Goal: Communication & Community: Answer question/provide support

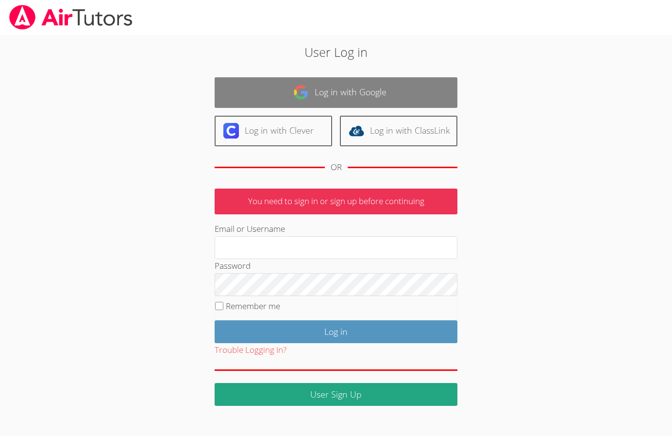
click at [252, 88] on link "Log in with Google" at bounding box center [336, 92] width 243 height 31
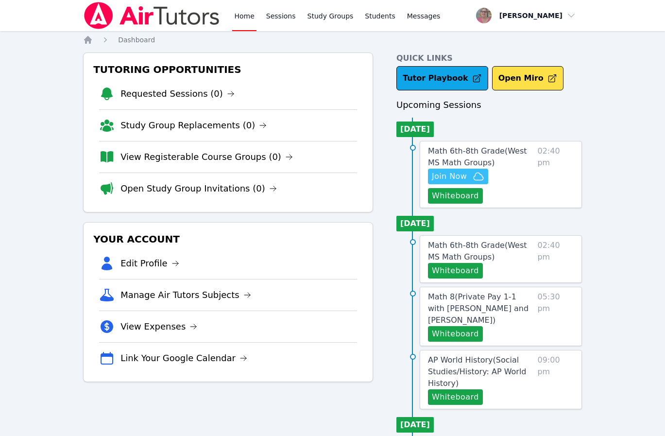
click at [435, 176] on span "Join Now" at bounding box center [449, 176] width 35 height 12
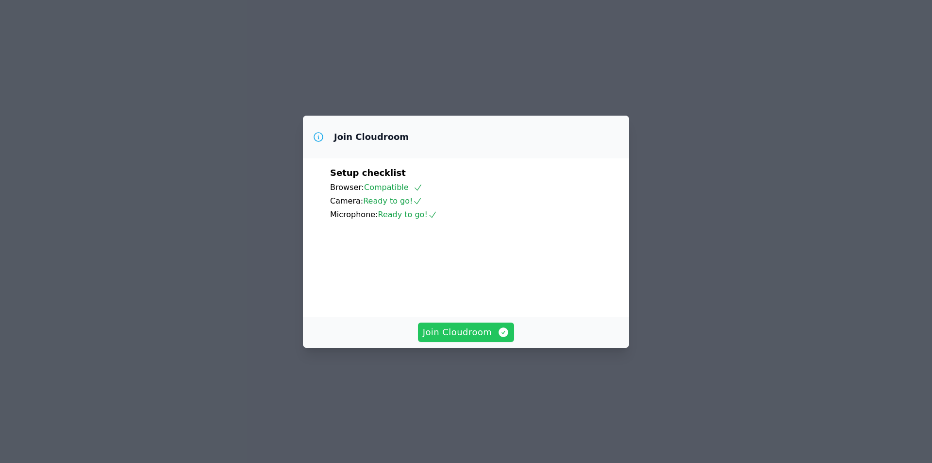
click at [477, 339] on span "Join Cloudroom" at bounding box center [466, 332] width 87 height 14
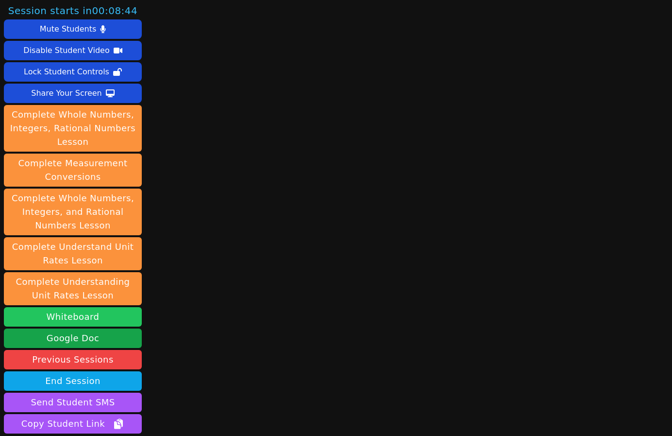
click at [128, 315] on button "Whiteboard" at bounding box center [73, 316] width 138 height 19
drag, startPoint x: 179, startPoint y: 173, endPoint x: 185, endPoint y: 169, distance: 6.9
click at [179, 173] on div "Session starts in 00:08:40 Mute Students Disable Student Video Lock Student Con…" at bounding box center [336, 218] width 672 height 436
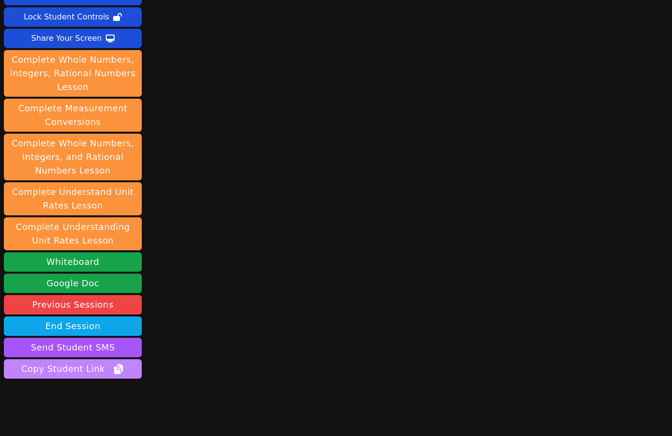
scroll to position [81, 0]
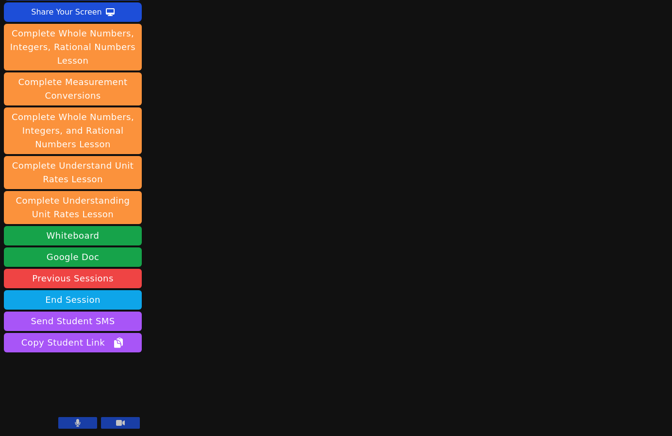
click at [82, 422] on button at bounding box center [77, 423] width 39 height 12
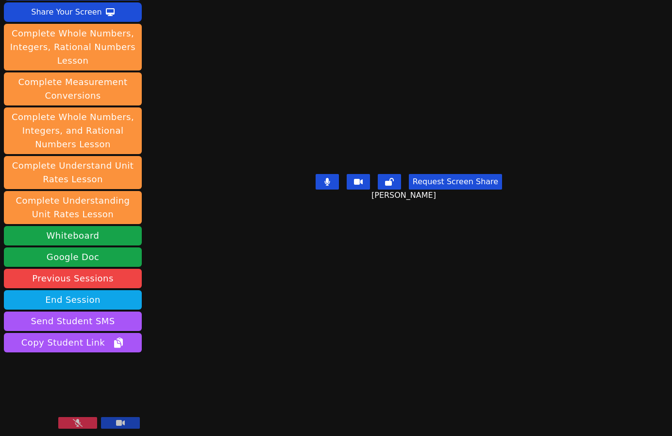
click at [208, 386] on div "Session starts in 00:01:07 Mute Students Disable Student Video Lock Student Con…" at bounding box center [336, 218] width 672 height 436
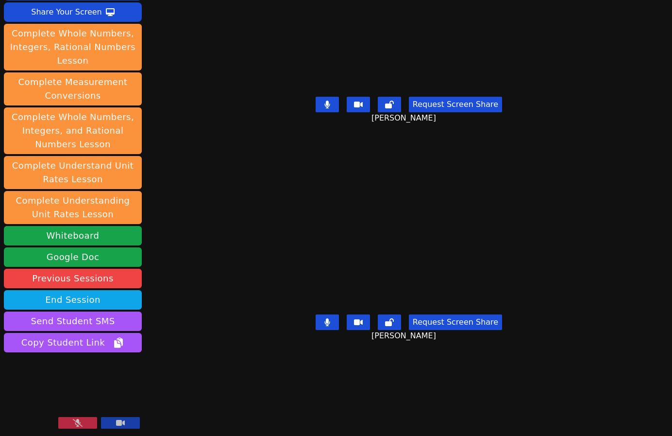
click at [180, 412] on div "Session starts in 00:01:02 Mute Students Disable Student Video Lock Student Con…" at bounding box center [336, 218] width 672 height 436
click at [66, 426] on button at bounding box center [77, 423] width 39 height 12
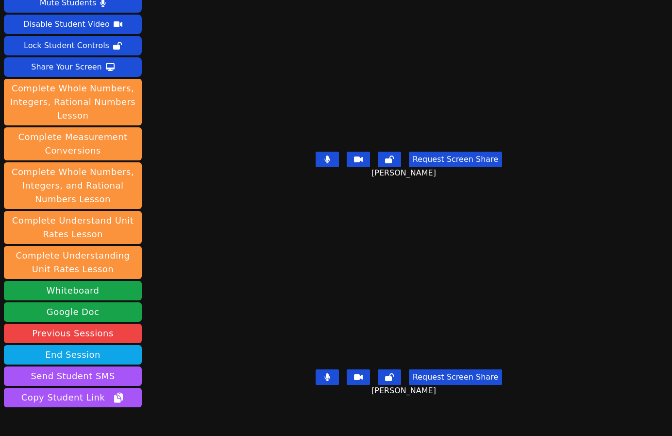
scroll to position [0, 0]
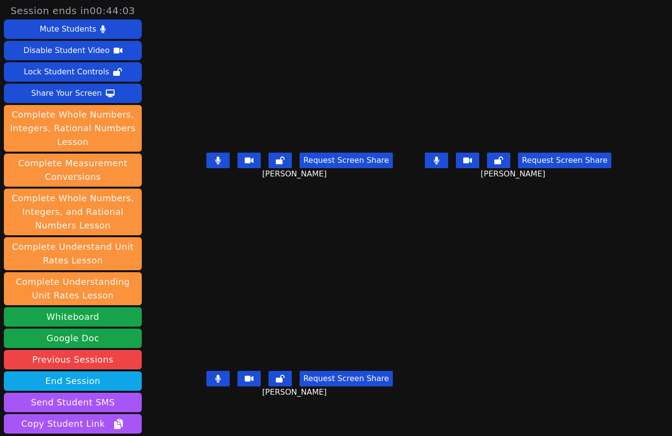
click at [199, 375] on div "Tyler Thompson Request Screen Share Tyler Thompson" at bounding box center [299, 327] width 211 height 218
click at [215, 382] on icon at bounding box center [218, 378] width 6 height 8
click at [448, 168] on button at bounding box center [436, 160] width 23 height 16
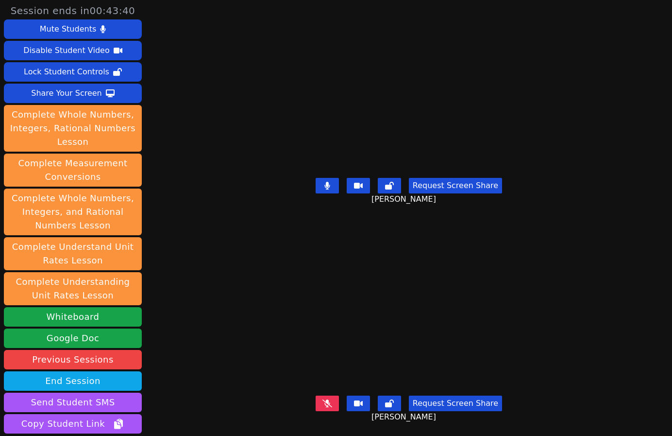
click at [323, 399] on icon at bounding box center [327, 403] width 10 height 8
click at [182, 392] on div "Session ends in 00:43:14 Mute Students Disable Student Video Lock Student Contr…" at bounding box center [336, 218] width 672 height 436
click at [183, 335] on div "Session ends in 00:42:55 Mute Students Disable Student Video Lock Student Contr…" at bounding box center [336, 218] width 672 height 436
click at [200, 341] on div "Session ends in 00:41:58 Mute Students Disable Student Video Lock Student Contr…" at bounding box center [336, 218] width 672 height 436
click at [259, 403] on div "Request Screen Share Kyce Cochran" at bounding box center [409, 410] width 300 height 39
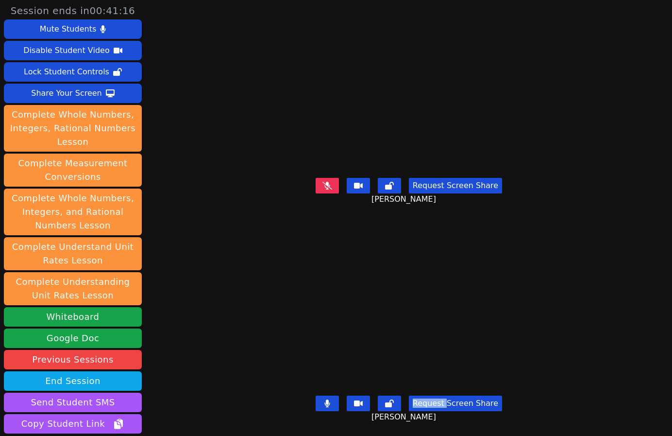
click at [259, 403] on div "Request Screen Share Kyce Cochran" at bounding box center [409, 410] width 300 height 39
click at [209, 295] on div "Session ends in 00:40:16 Mute Students Disable Student Video Lock Student Contr…" at bounding box center [336, 218] width 672 height 436
click at [259, 351] on div "Kyce Cochran" at bounding box center [409, 307] width 300 height 169
click at [327, 183] on icon at bounding box center [327, 186] width 10 height 8
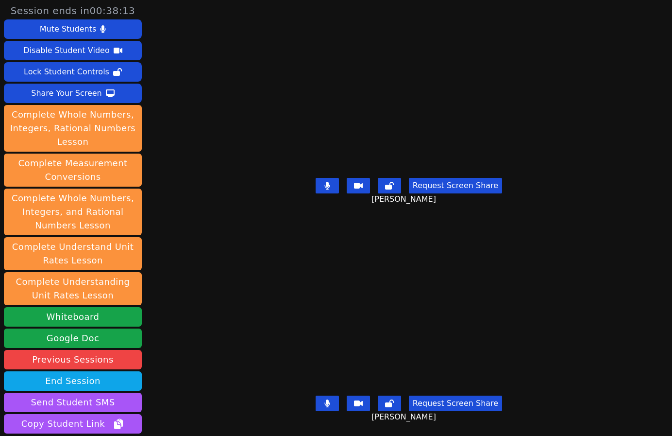
click at [325, 399] on icon at bounding box center [326, 403] width 5 height 8
click at [325, 399] on icon at bounding box center [327, 403] width 10 height 8
click at [106, 92] on icon at bounding box center [110, 93] width 9 height 8
click at [202, 276] on div "Session ends in 00:37:21 Mute Students Disable Student Video Lock Student Contr…" at bounding box center [336, 218] width 672 height 436
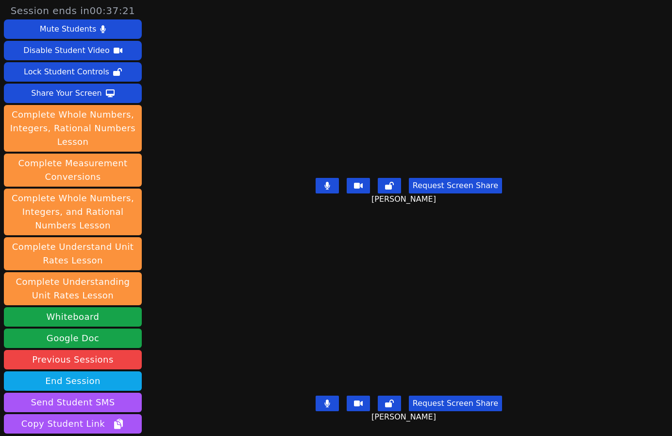
click at [202, 276] on div "Session ends in 00:37:21 Mute Students Disable Student Video Lock Student Contr…" at bounding box center [336, 218] width 672 height 436
click at [112, 92] on button "Share Your Screen" at bounding box center [73, 93] width 138 height 19
click at [209, 306] on div "Session ends in 00:35:20 Mute Students Disable Student Video Lock Student Contr…" at bounding box center [336, 218] width 672 height 436
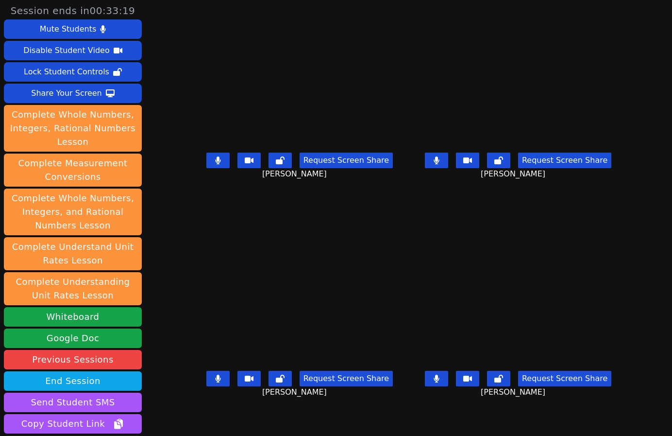
click at [194, 413] on div "Sofia Marcantoni Request Screen Share Sofia Marcantoni" at bounding box center [299, 327] width 211 height 218
click at [194, 213] on div "Roland Compo Request Screen Share Roland Compo" at bounding box center [299, 109] width 211 height 218
click at [250, 420] on div "Sofia Marcantoni Request Screen Share Sofia Marcantoni" at bounding box center [299, 327] width 211 height 218
drag, startPoint x: 239, startPoint y: 202, endPoint x: 234, endPoint y: 200, distance: 5.7
click at [237, 201] on div "Roland Compo Request Screen Share Roland Compo" at bounding box center [299, 109] width 211 height 218
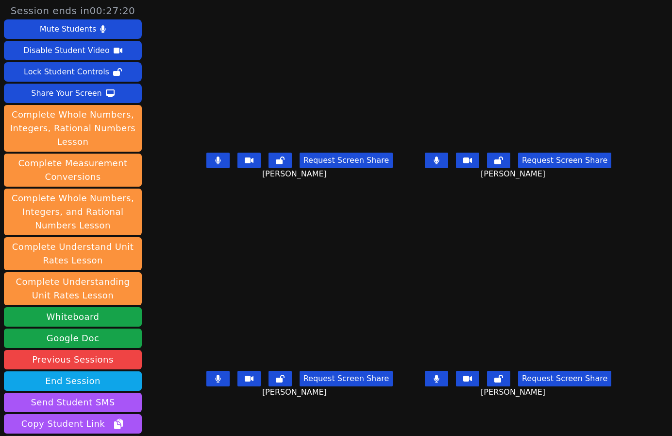
click at [215, 164] on icon at bounding box center [218, 160] width 6 height 8
click at [213, 164] on icon at bounding box center [218, 160] width 10 height 8
click at [215, 164] on icon at bounding box center [217, 160] width 5 height 8
click at [290, 415] on div "Sofia Marcantoni Request Screen Share Sofia Marcantoni" at bounding box center [299, 327] width 211 height 218
click at [213, 414] on div "Sofia Marcantoni Request Screen Share Sofia Marcantoni" at bounding box center [299, 327] width 211 height 218
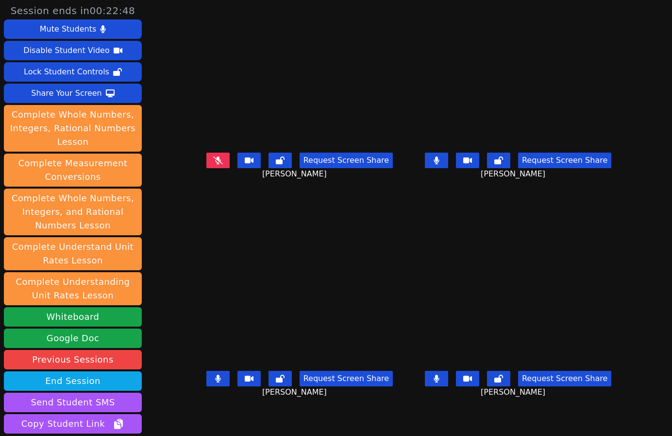
click at [195, 405] on div "Request Screen Share Sofia Marcantoni" at bounding box center [299, 386] width 211 height 39
click at [376, 416] on div "Sofia Marcantoni Request Screen Share Sofia Marcantoni" at bounding box center [299, 327] width 211 height 218
click at [372, 405] on div "Request Screen Share Sofia Marcantoni" at bounding box center [299, 386] width 211 height 39
click at [343, 424] on div "Sofia Marcantoni Request Screen Share Sofia Marcantoni" at bounding box center [299, 327] width 211 height 218
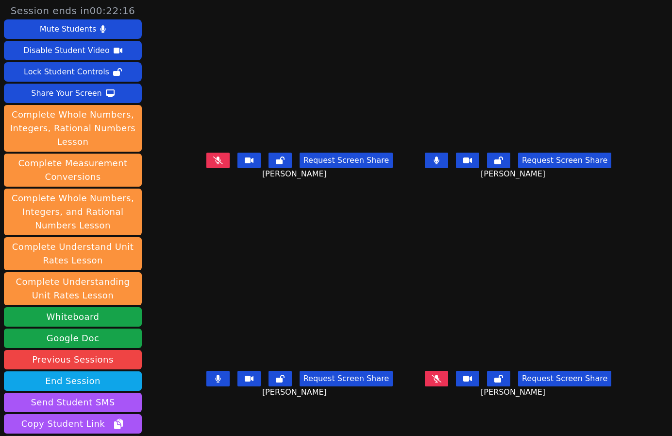
click at [343, 424] on div "Sofia Marcantoni Request Screen Share Sofia Marcantoni" at bounding box center [299, 327] width 211 height 218
click at [211, 421] on div "Sofia Marcantoni Request Screen Share Sofia Marcantoni" at bounding box center [299, 327] width 211 height 218
click at [441, 382] on icon at bounding box center [437, 378] width 10 height 8
drag, startPoint x: 379, startPoint y: 413, endPoint x: 363, endPoint y: 417, distance: 16.0
click at [363, 417] on div "Sofia Marcantoni Request Screen Share Sofia Marcantoni" at bounding box center [299, 327] width 211 height 218
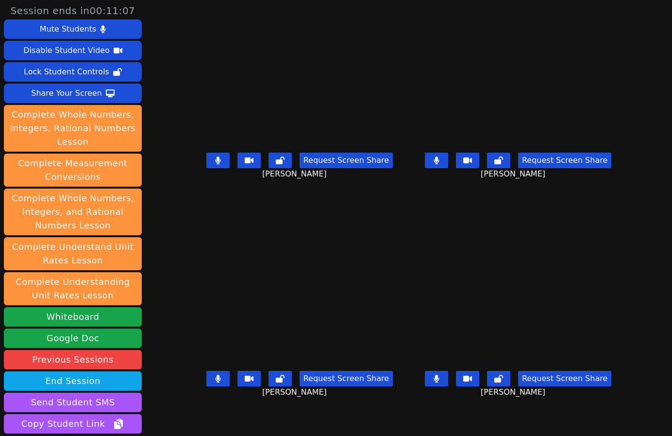
click at [363, 417] on div "Sofia Marcantoni Request Screen Share Sofia Marcantoni" at bounding box center [299, 327] width 211 height 218
drag, startPoint x: 386, startPoint y: 423, endPoint x: 402, endPoint y: 311, distance: 112.8
click at [386, 422] on div "Sofia Marcantoni Request Screen Share Sofia Marcantoni" at bounding box center [299, 327] width 211 height 218
click at [386, 403] on div "Sofia Marcantoni Request Screen Share Sofia Marcantoni" at bounding box center [299, 327] width 211 height 218
click at [448, 168] on button at bounding box center [436, 160] width 23 height 16
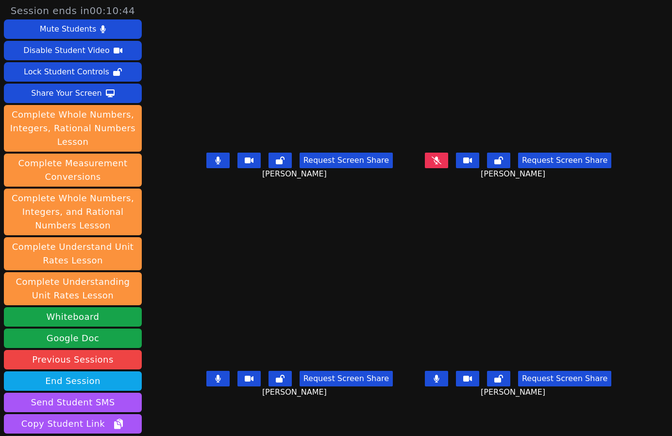
click at [448, 385] on button at bounding box center [436, 379] width 23 height 16
click at [362, 405] on div "Request Screen Share Sofia Marcantoni" at bounding box center [299, 386] width 211 height 39
click at [370, 402] on div "Request Screen Share Sofia Marcantoni" at bounding box center [299, 386] width 211 height 39
click at [448, 166] on button at bounding box center [436, 160] width 23 height 16
click at [198, 417] on div "Sofia Marcantoni Request Screen Share Sofia Marcantoni" at bounding box center [299, 327] width 211 height 218
